Goal: Information Seeking & Learning: Learn about a topic

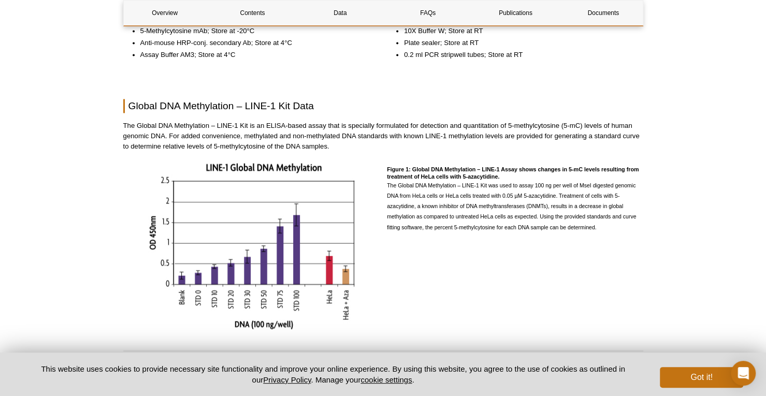
scroll to position [922, 0]
click at [261, 223] on img at bounding box center [251, 245] width 207 height 168
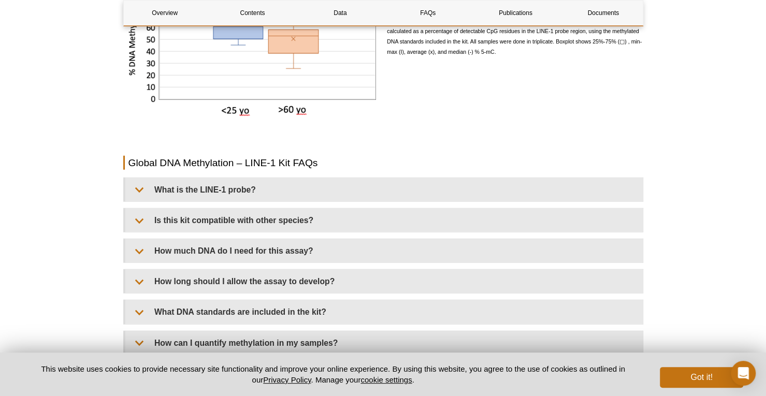
scroll to position [1536, 0]
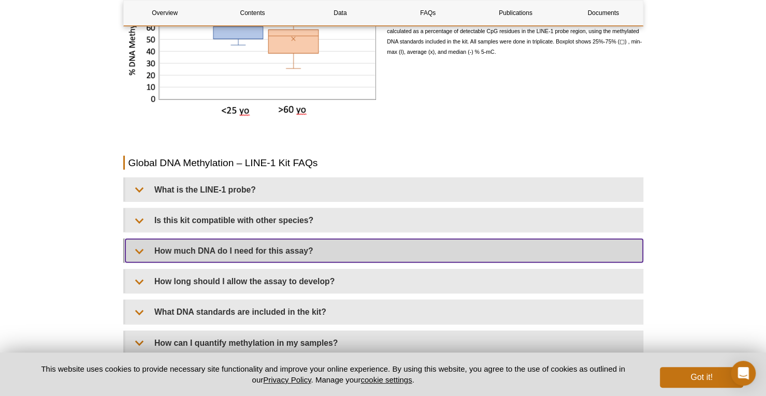
click at [277, 257] on summary "How much DNA do I need for this assay?" at bounding box center [383, 250] width 517 height 23
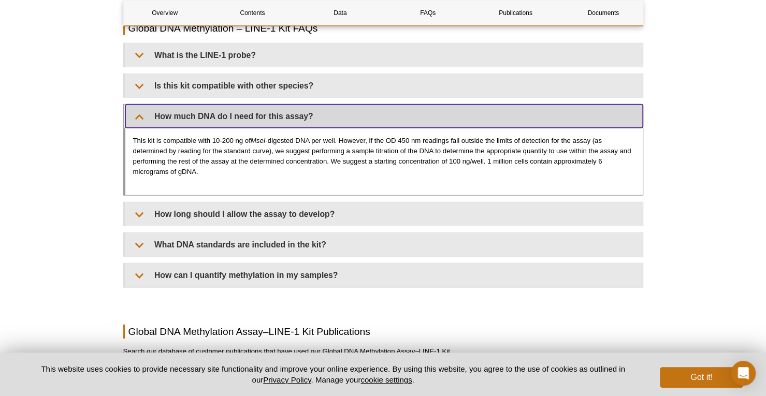
scroll to position [1671, 0]
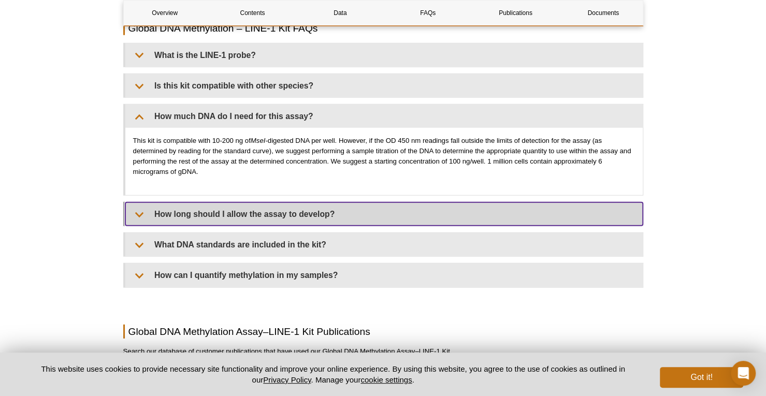
click at [377, 218] on summary "How long should I allow the assay to develop?" at bounding box center [383, 214] width 517 height 23
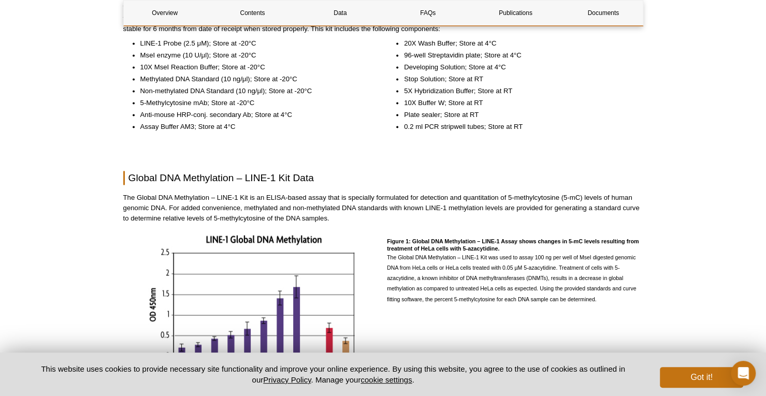
scroll to position [845, 0]
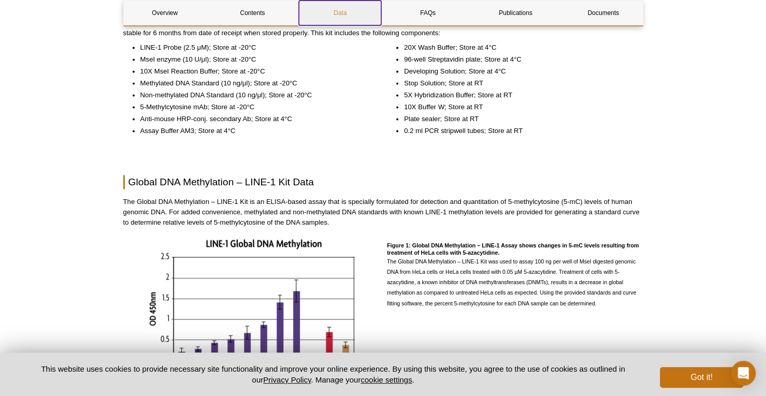
click at [350, 13] on link "Data" at bounding box center [340, 13] width 82 height 25
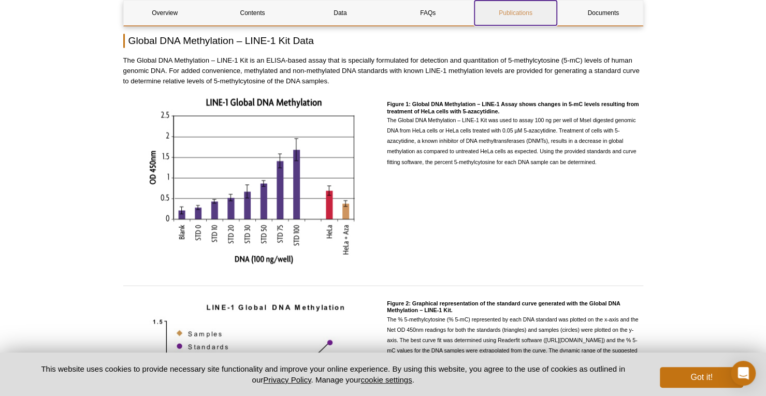
click at [482, 17] on link "Publications" at bounding box center [515, 13] width 82 height 25
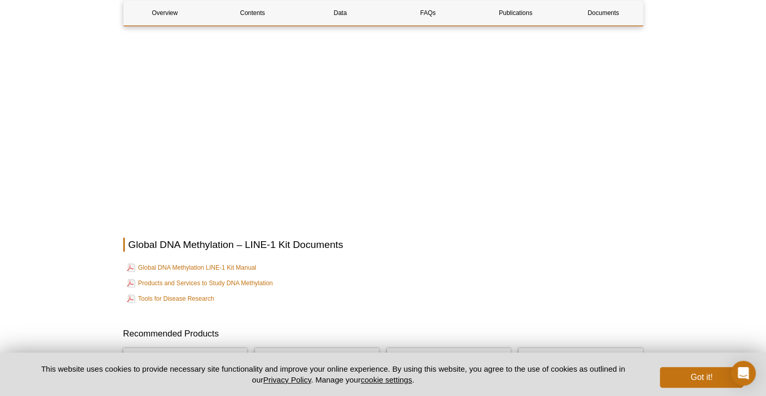
scroll to position [2487, 0]
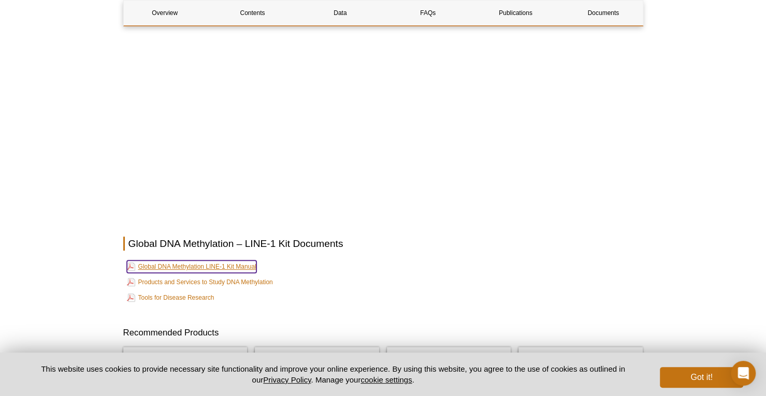
click at [233, 267] on link "Global DNA Methylation LINE-1 Kit Manual" at bounding box center [191, 267] width 129 height 12
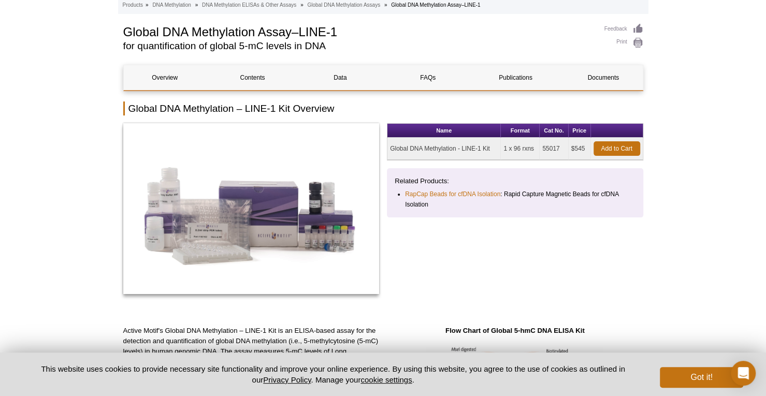
scroll to position [0, 0]
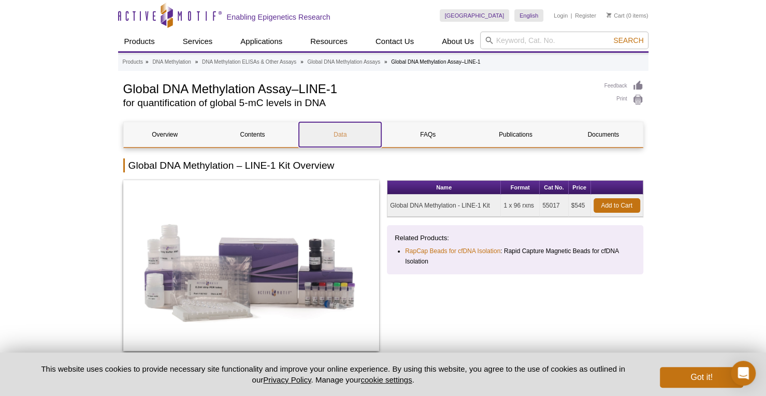
click at [323, 128] on link "Data" at bounding box center [340, 134] width 82 height 25
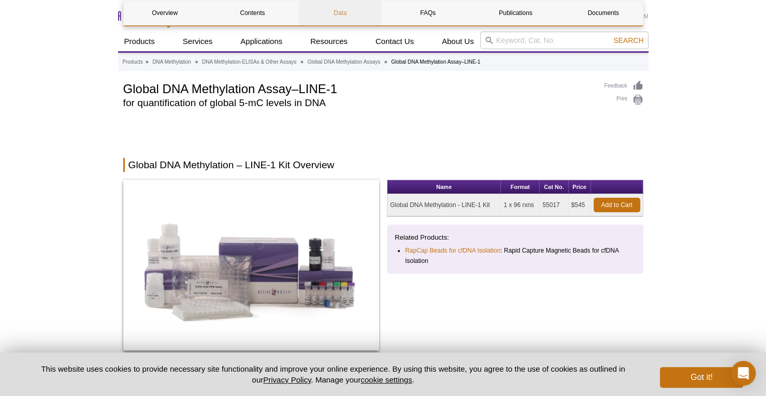
scroll to position [987, 0]
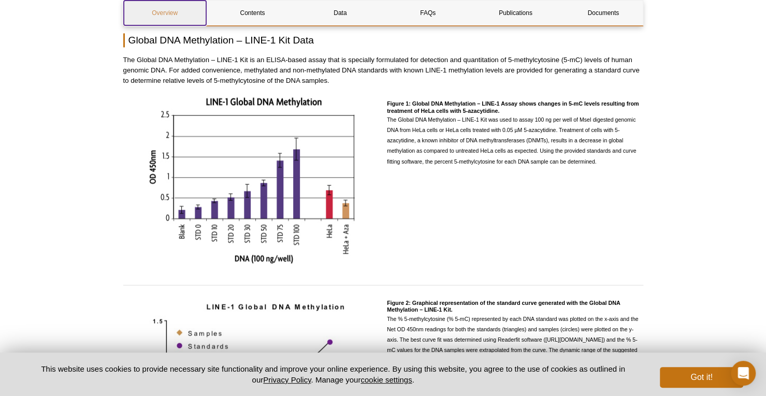
click at [184, 12] on link "Overview" at bounding box center [165, 13] width 82 height 25
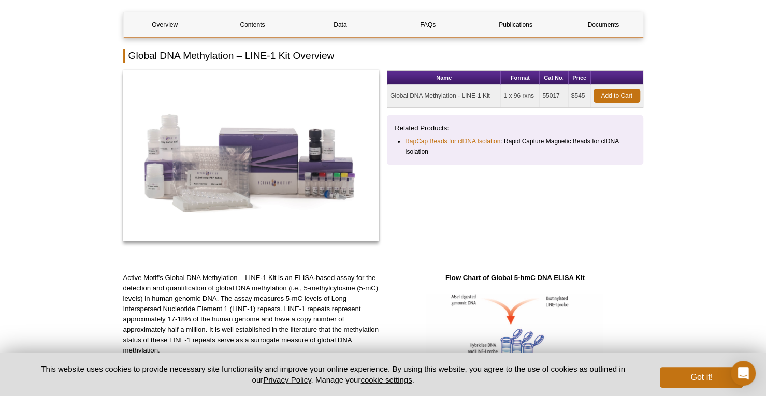
scroll to position [99, 0]
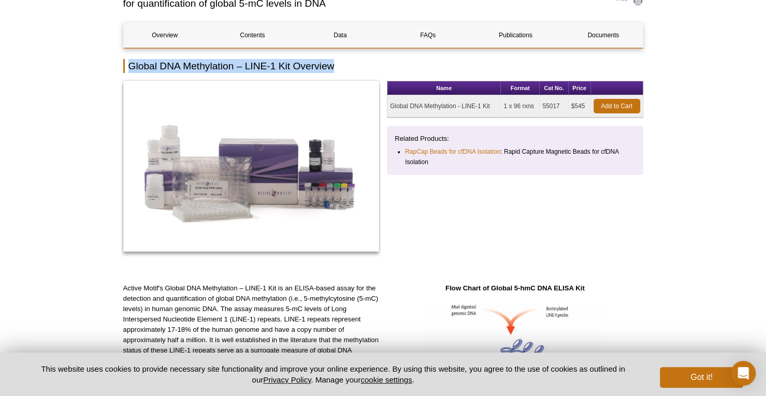
drag, startPoint x: 339, startPoint y: 56, endPoint x: 332, endPoint y: 60, distance: 7.6
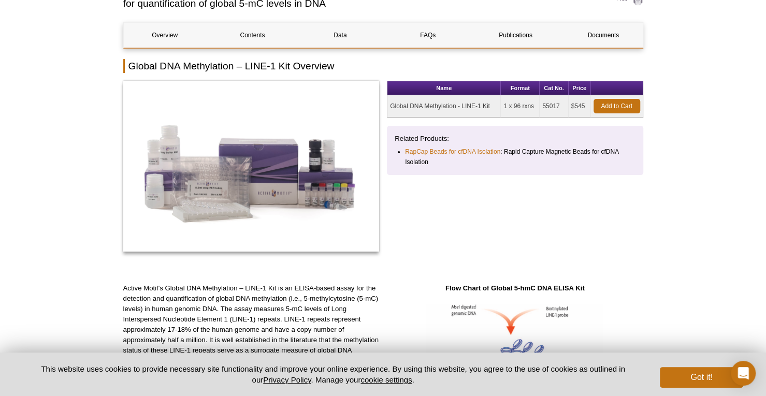
click at [315, 322] on p "Active Motif's Global DNA Methylation – LINE-1 Kit is an ELISA-based assay for …" at bounding box center [251, 324] width 256 height 83
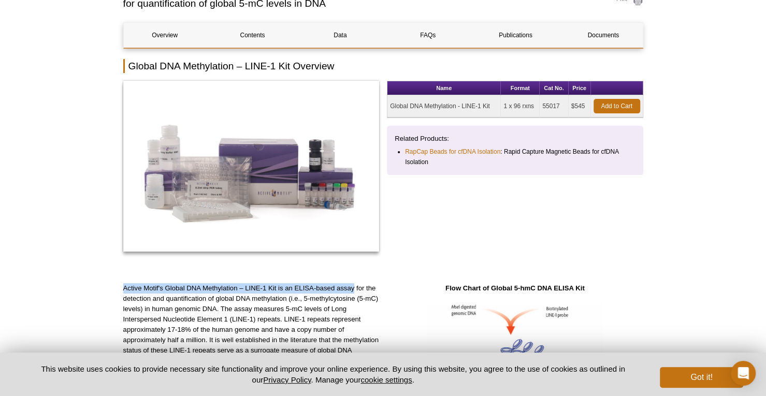
drag, startPoint x: 120, startPoint y: 288, endPoint x: 353, endPoint y: 287, distance: 233.1
copy p "Active Motif's Global DNA Methylation – LINE-1 Kit is an ELISA-based assay"
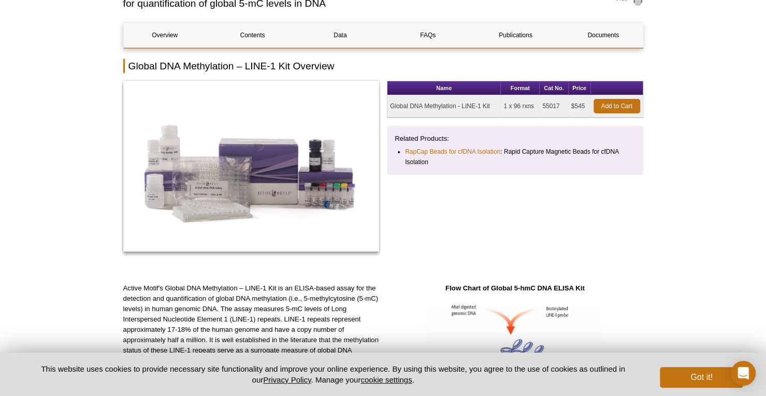
click at [515, 228] on div "Name Format Cat No. Price Global DNA Methylation - LINE-1 Kit 1 x 96 rxns 55017…" at bounding box center [515, 172] width 256 height 182
drag, startPoint x: 506, startPoint y: 110, endPoint x: 530, endPoint y: 108, distance: 24.9
click at [530, 108] on td "1 x 96 rxns" at bounding box center [520, 106] width 39 height 22
click at [546, 156] on li "RapCap Beads for cfDNA Isolation : Rapid Capture Magnetic Beads for cfDNA Isola…" at bounding box center [515, 157] width 221 height 21
drag, startPoint x: 387, startPoint y: 105, endPoint x: 585, endPoint y: 102, distance: 197.9
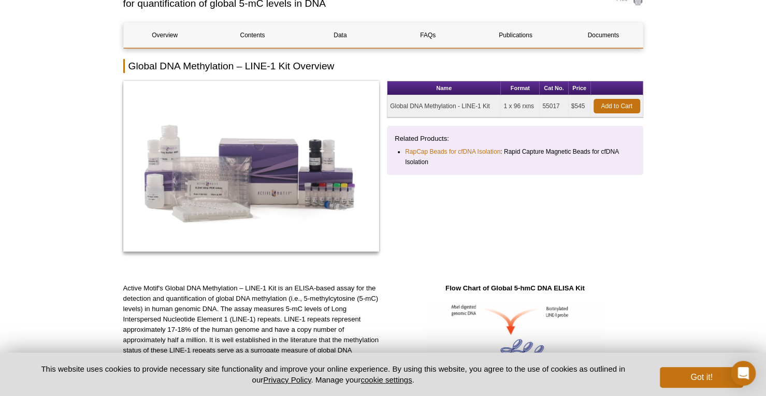
click at [585, 102] on tr "Global DNA Methylation - LINE-1 Kit 1 x 96 rxns 55017 $545 Add to Cart" at bounding box center [514, 106] width 255 height 22
copy tr "Global DNA Methylation - LINE-1 Kit 1 x 96 rxns 55017 $545"
